Goal: Use online tool/utility

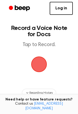
click at [40, 70] on span "button" at bounding box center [39, 64] width 16 height 16
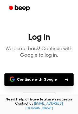
scroll to position [29, 0]
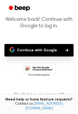
click at [56, 53] on button "Continue with Google" at bounding box center [38, 50] width 69 height 12
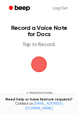
click at [39, 64] on span "button" at bounding box center [39, 64] width 16 height 16
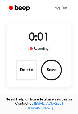
scroll to position [27, 0]
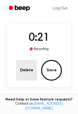
click at [31, 67] on button "Delete" at bounding box center [26, 70] width 21 height 21
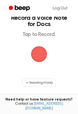
click at [40, 59] on span "button" at bounding box center [39, 54] width 19 height 19
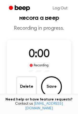
scroll to position [27, 0]
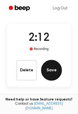
click at [56, 71] on button "Save" at bounding box center [51, 70] width 21 height 21
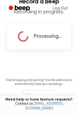
scroll to position [0, 0]
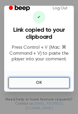
click at [53, 82] on button "OK" at bounding box center [38, 82] width 61 height 11
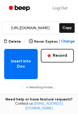
scroll to position [72, 0]
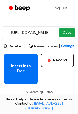
click at [64, 35] on button "Copy" at bounding box center [66, 33] width 15 height 10
